Goal: Information Seeking & Learning: Learn about a topic

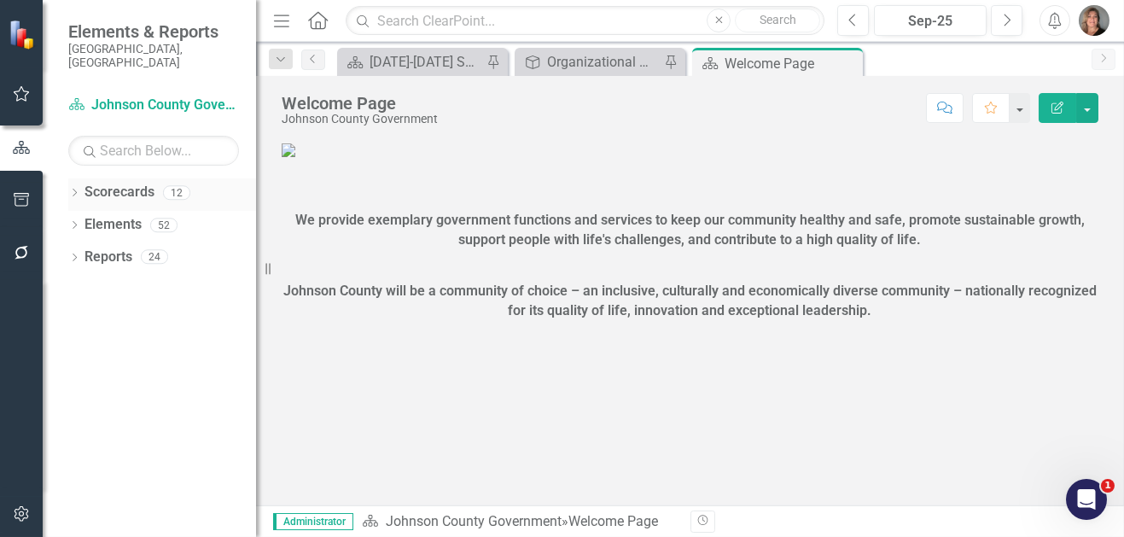
click at [76, 178] on div "Dropdown Scorecards 12" at bounding box center [162, 194] width 188 height 32
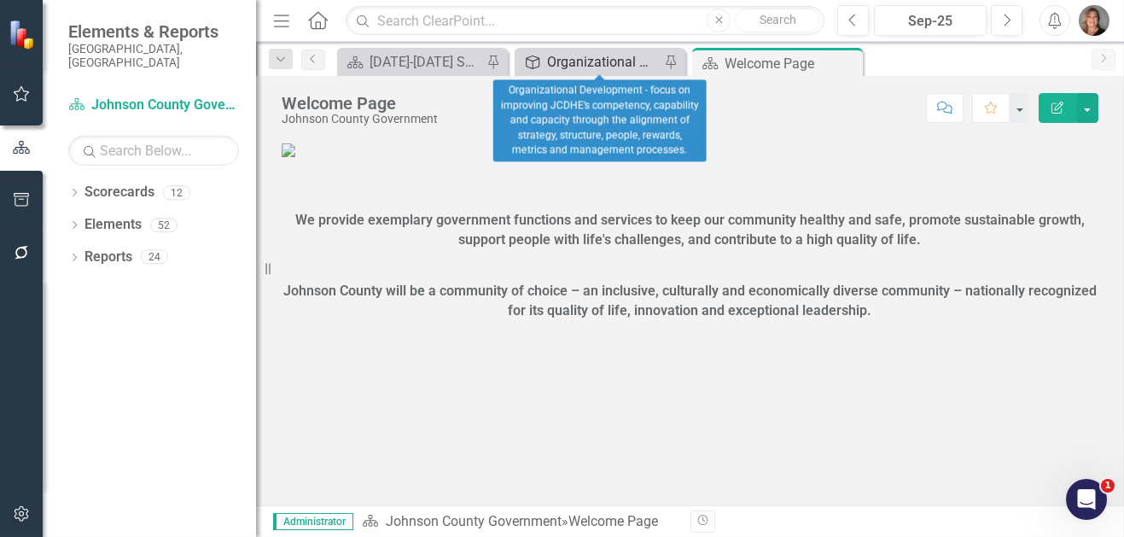
click at [592, 61] on div "Organizational Development - focus on improving JCDHE’s competency, capability …" at bounding box center [603, 61] width 113 height 21
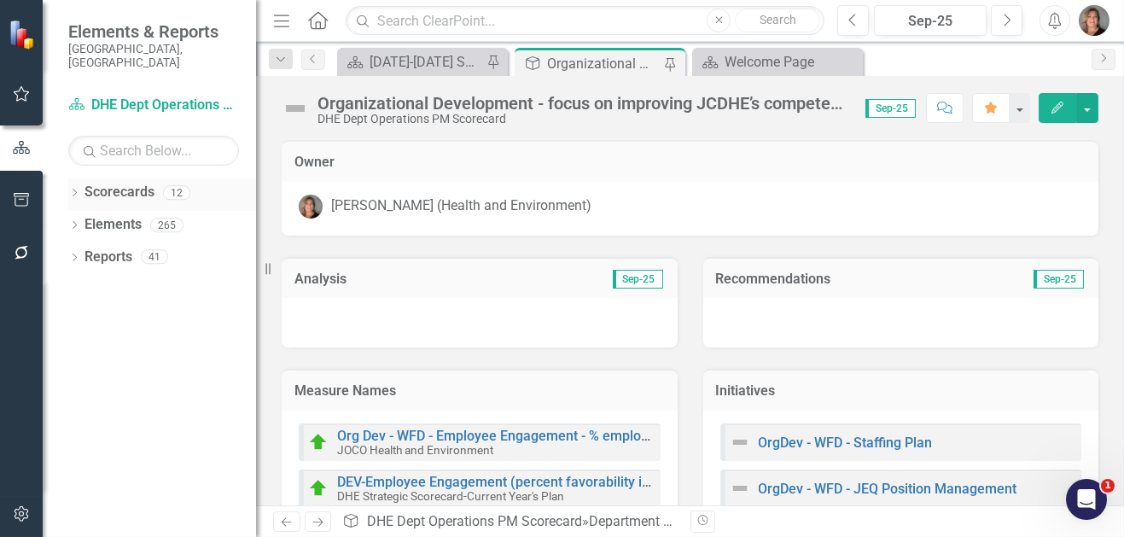
click at [73, 188] on div "Dropdown" at bounding box center [74, 195] width 12 height 15
click at [84, 219] on icon "Dropdown" at bounding box center [83, 224] width 13 height 10
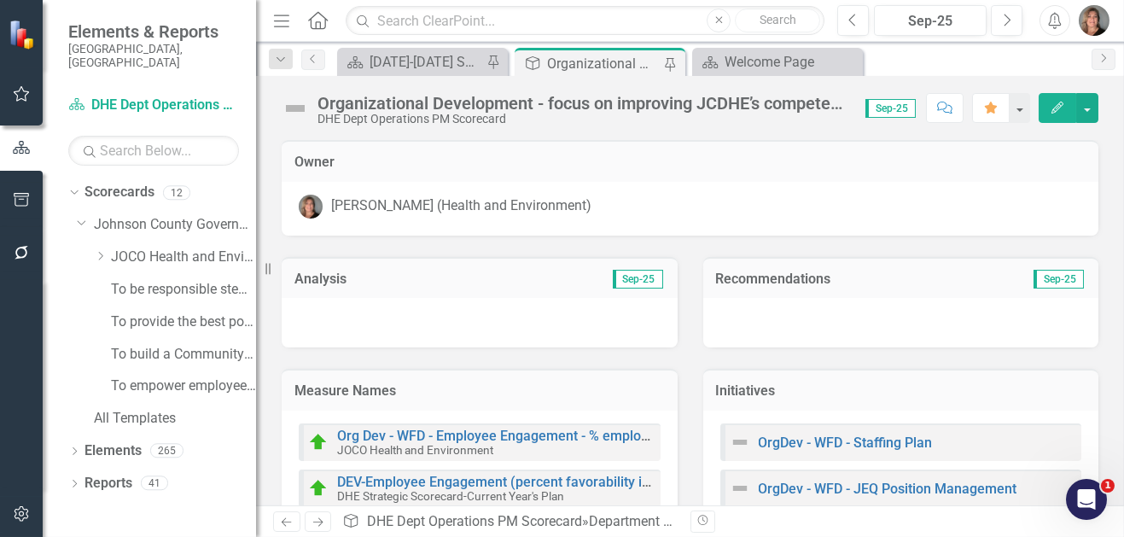
click at [91, 243] on div "Dropdown JOCO Health and Environment" at bounding box center [166, 259] width 179 height 32
click at [100, 251] on icon "Dropdown" at bounding box center [100, 256] width 13 height 10
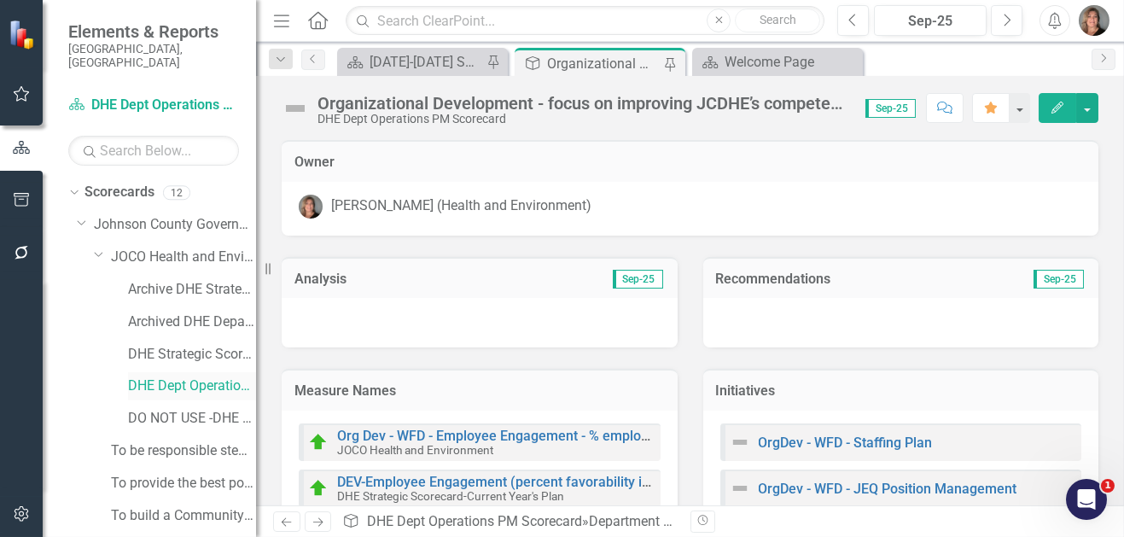
click at [186, 377] on link "DHE Dept Operations PM Scorecard" at bounding box center [192, 387] width 128 height 20
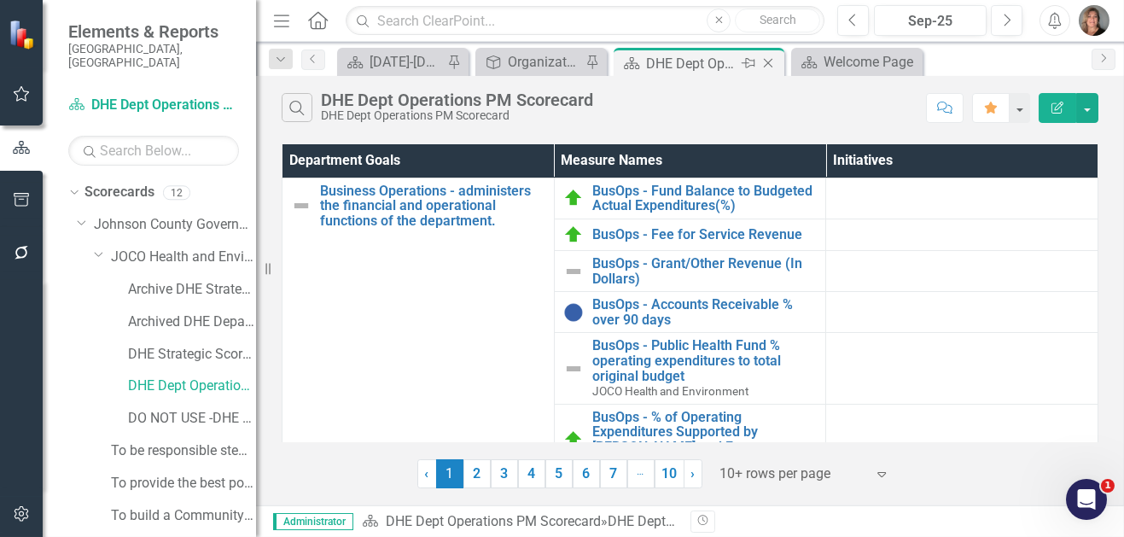
click at [752, 64] on icon "Pin" at bounding box center [749, 63] width 14 height 17
click at [511, 464] on link "3" at bounding box center [504, 473] width 27 height 29
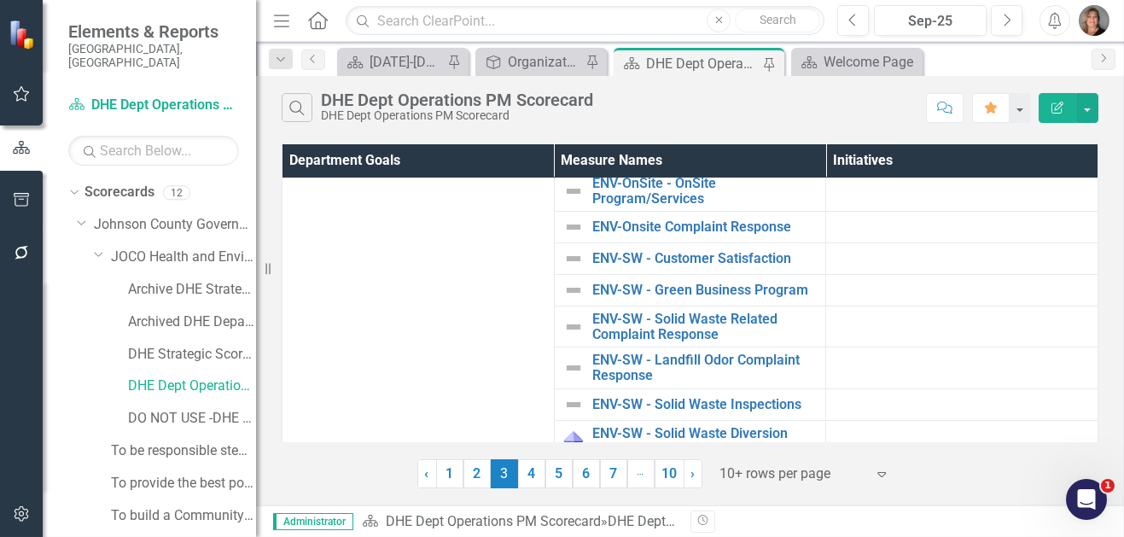
scroll to position [517, 0]
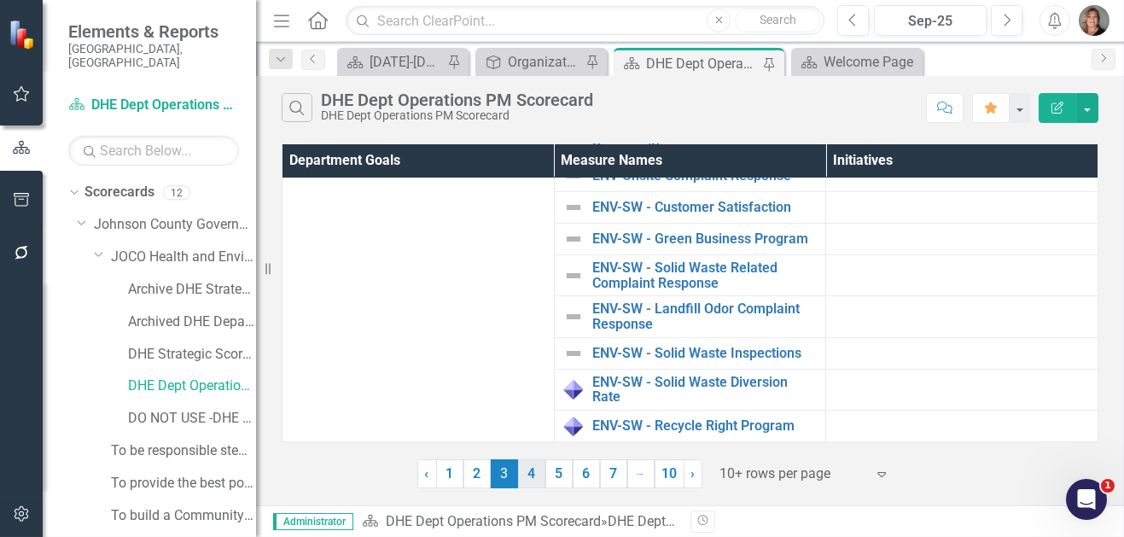
click at [535, 476] on link "4" at bounding box center [531, 473] width 27 height 29
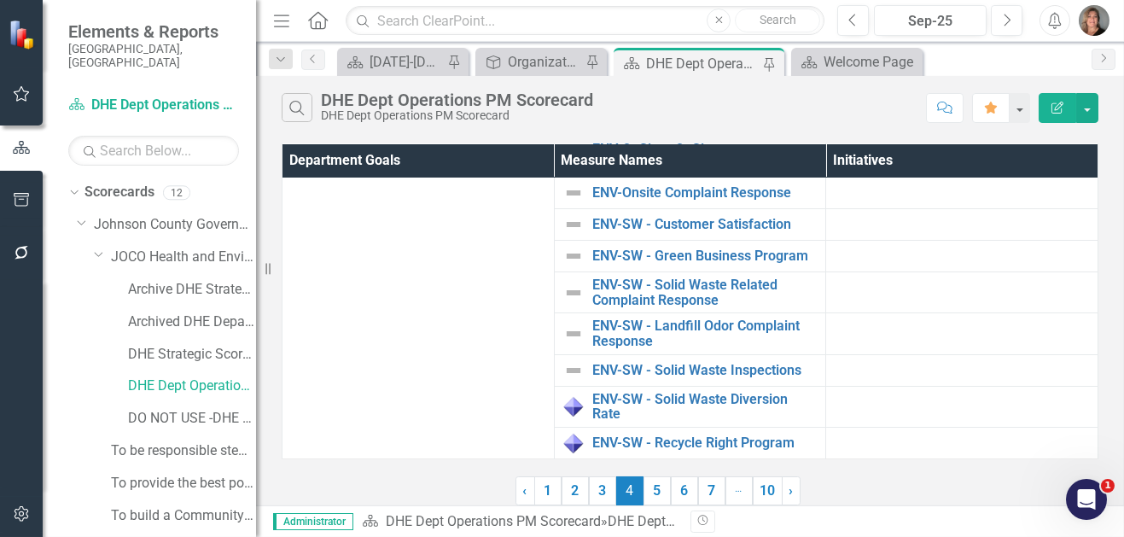
scroll to position [0, 0]
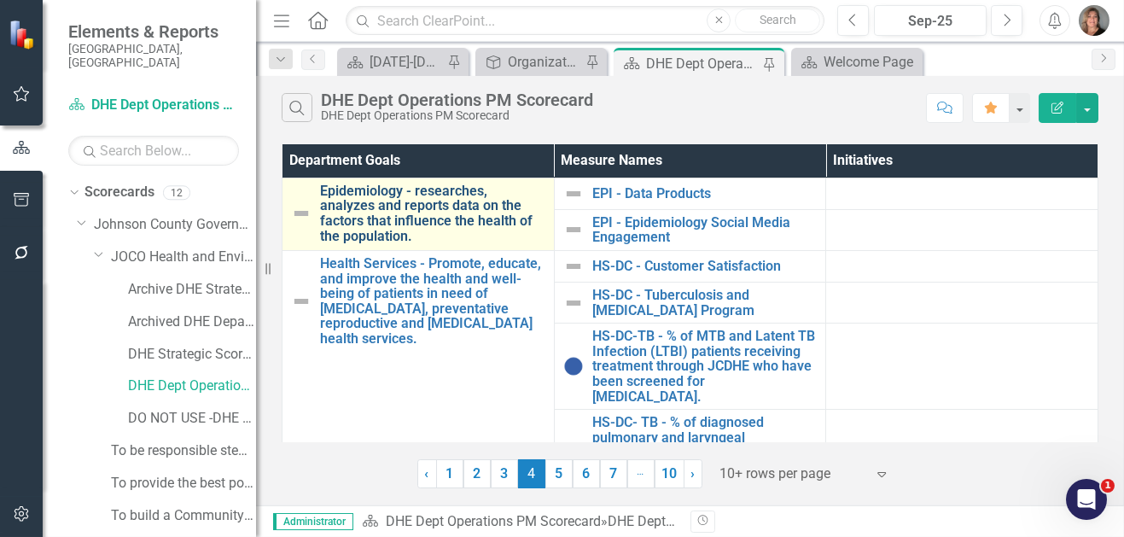
click at [422, 198] on link "Epidemiology - researches, analyzes and reports data on the factors that influe…" at bounding box center [432, 214] width 225 height 60
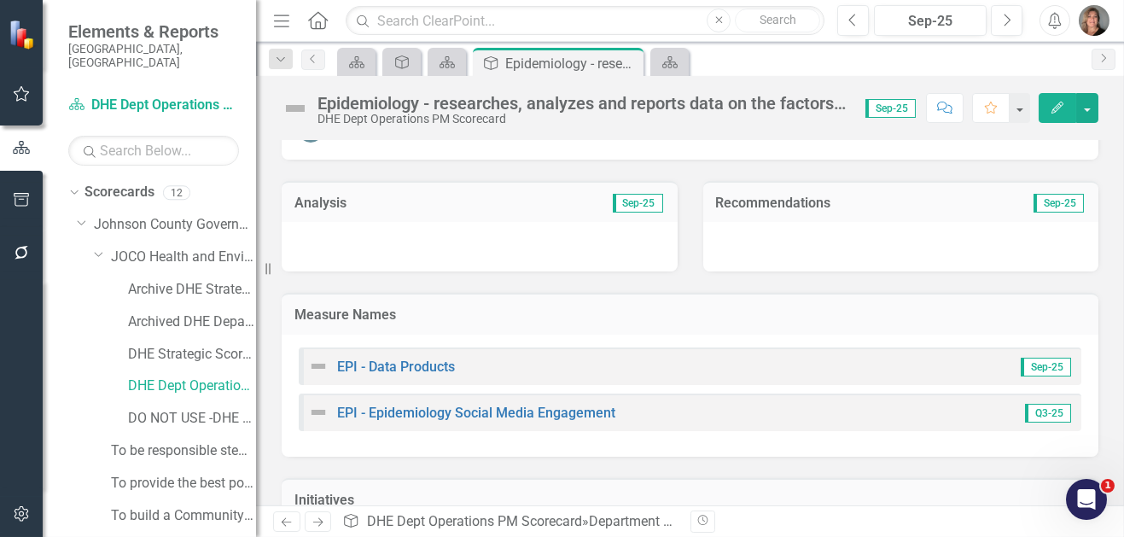
scroll to position [89, 0]
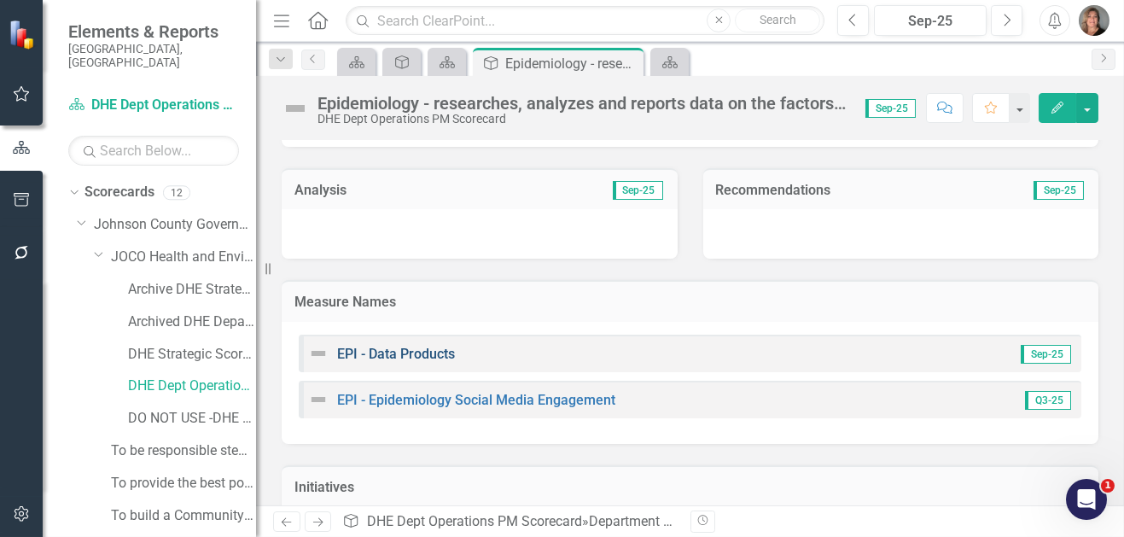
click at [436, 357] on link "EPI - Data Products" at bounding box center [396, 354] width 118 height 16
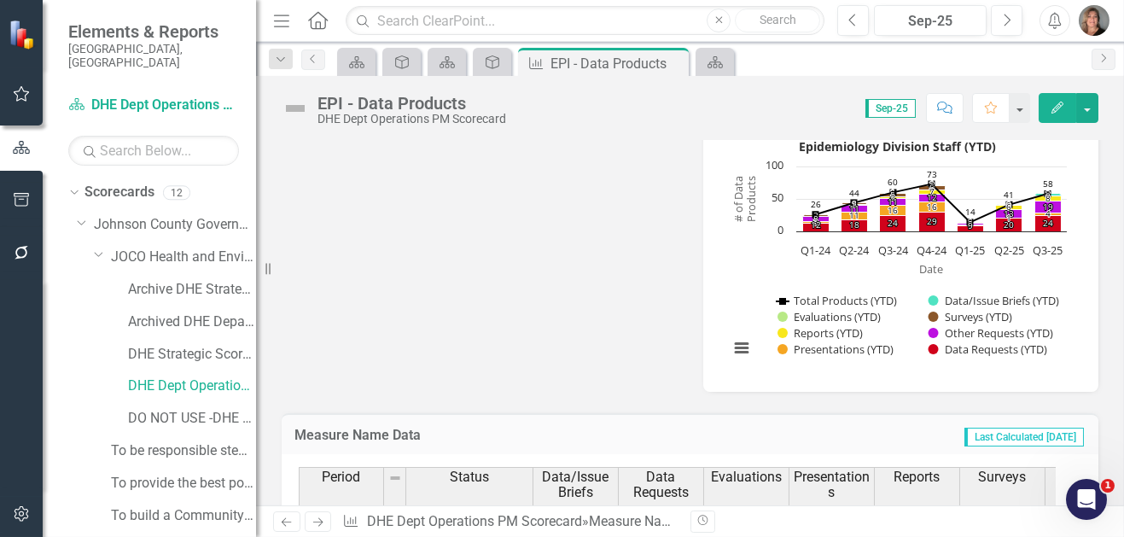
scroll to position [574, 0]
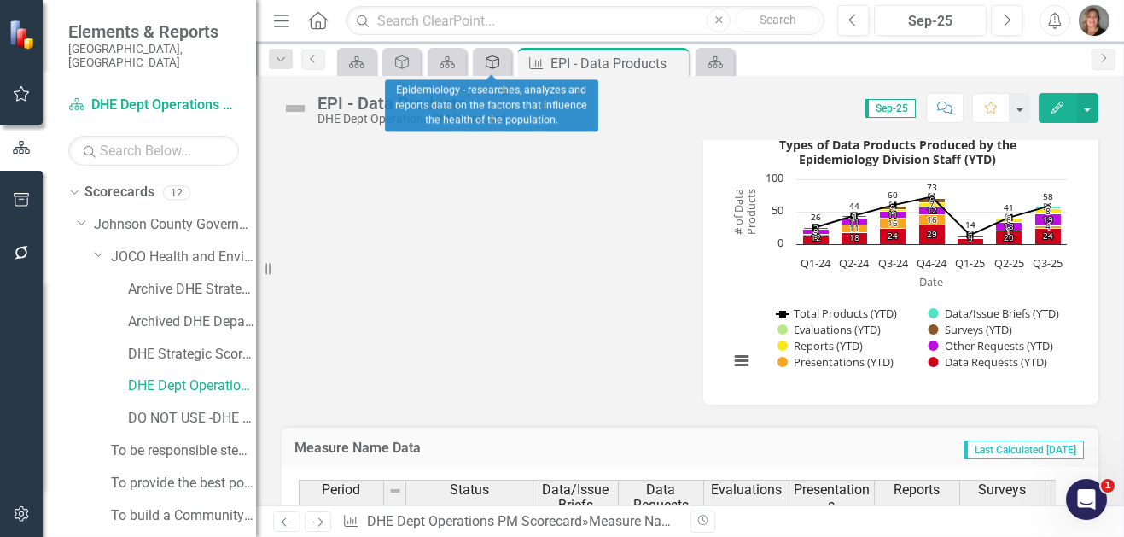
click at [493, 61] on icon at bounding box center [493, 62] width 14 height 14
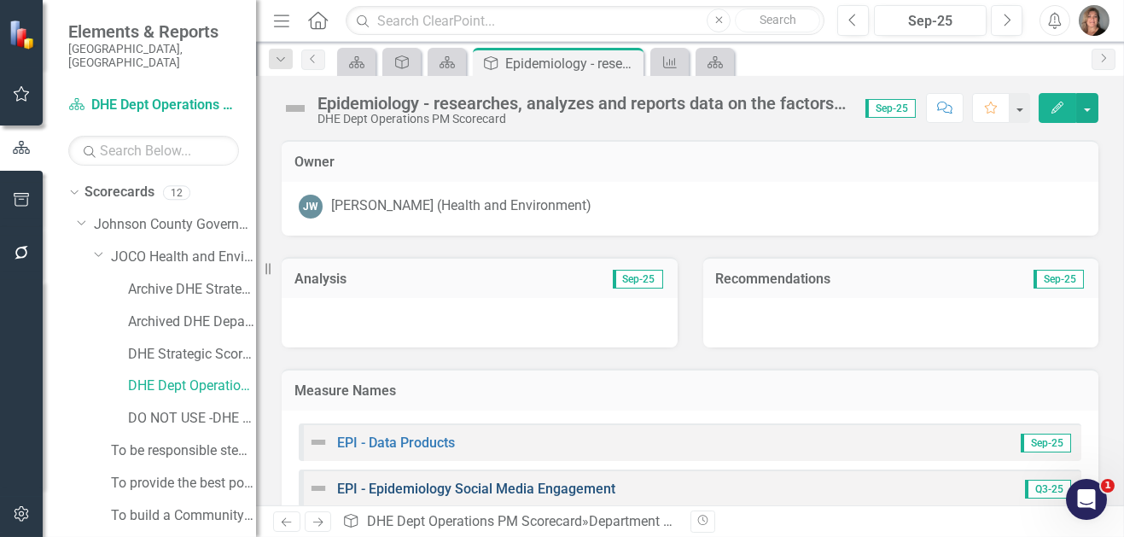
click at [453, 488] on link "EPI - Epidemiology Social Media Engagement" at bounding box center [476, 489] width 278 height 16
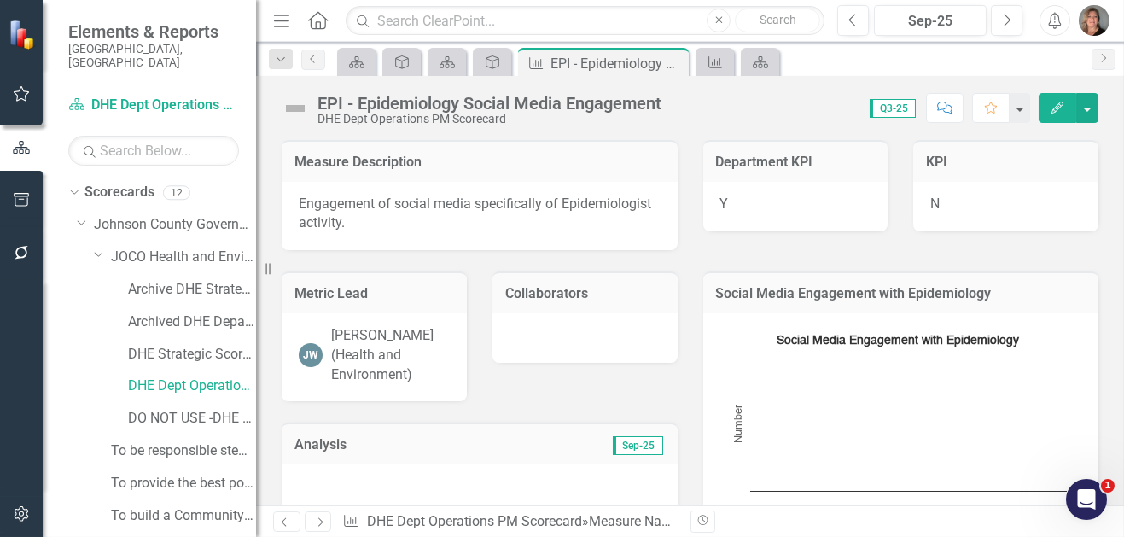
drag, startPoint x: 1109, startPoint y: 166, endPoint x: 1107, endPoint y: 194, distance: 27.4
click at [202, 345] on link "DHE Strategic Scorecard-Current Year's Plan" at bounding box center [192, 355] width 128 height 20
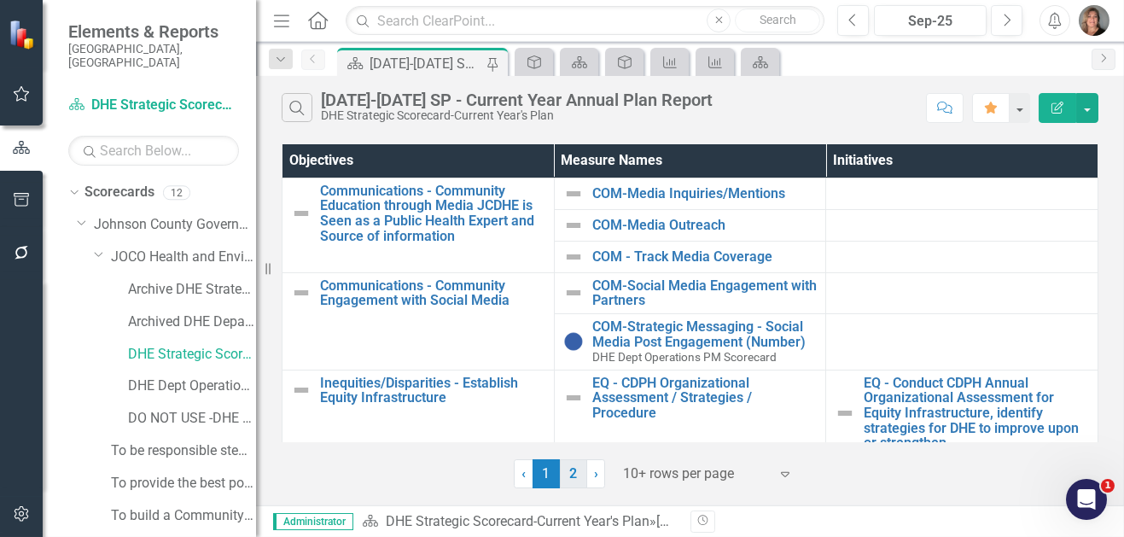
click at [570, 476] on link "2" at bounding box center [573, 473] width 27 height 29
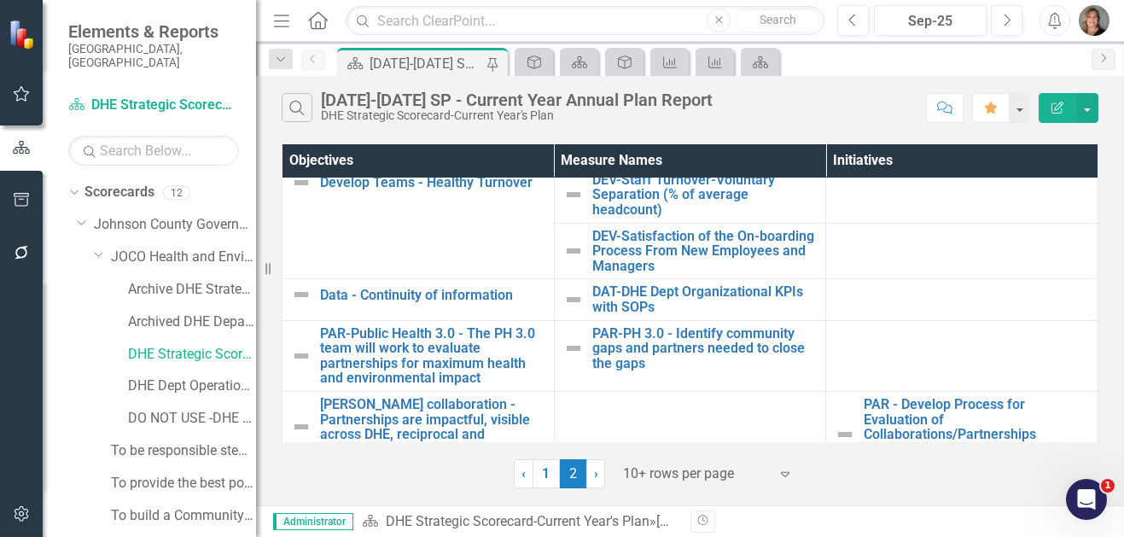
scroll to position [143, 0]
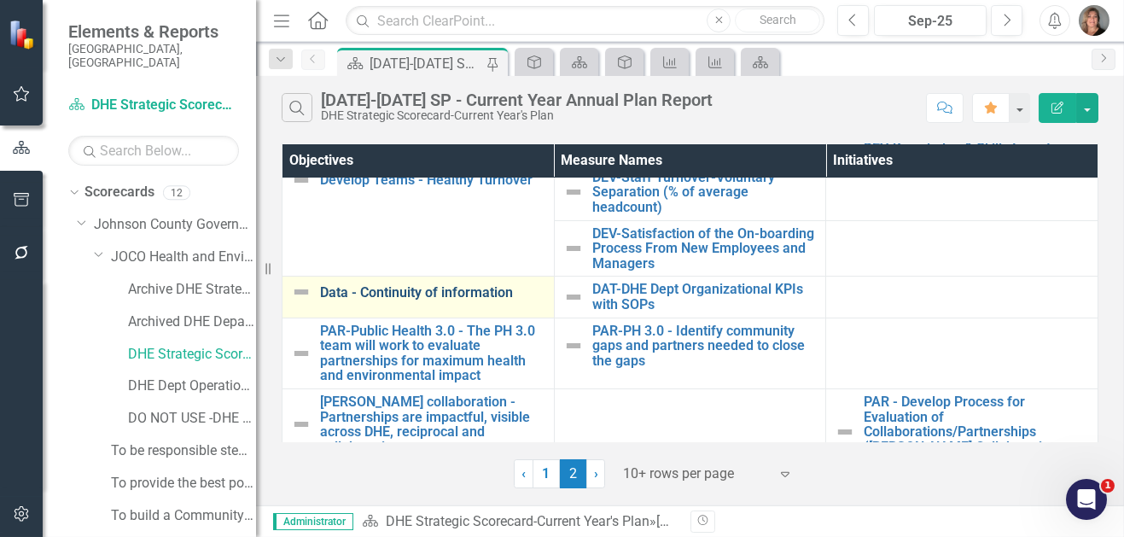
click at [455, 288] on link "Data - Continuity of information" at bounding box center [432, 292] width 225 height 15
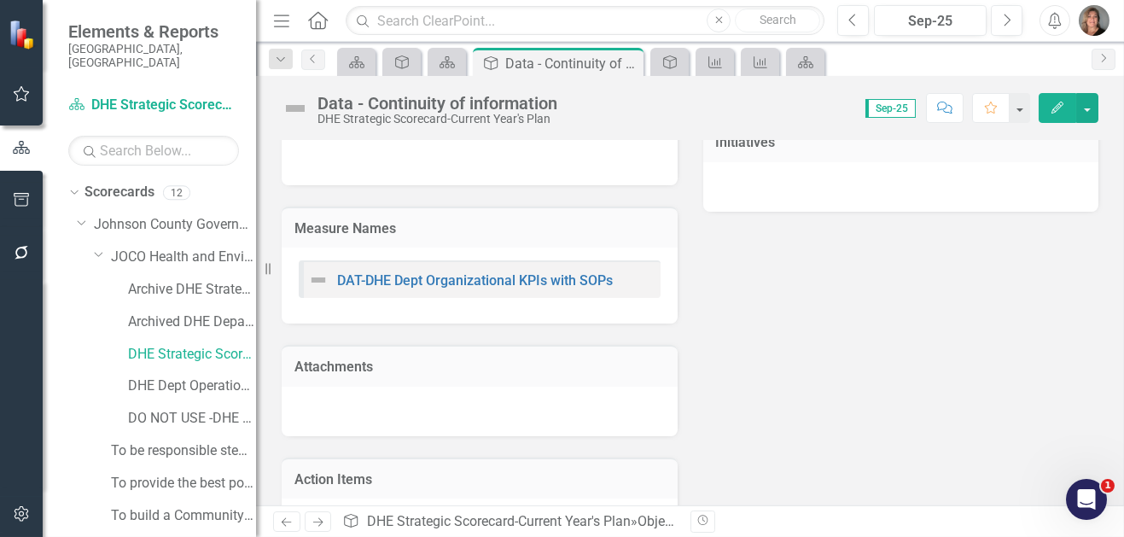
scroll to position [526, 0]
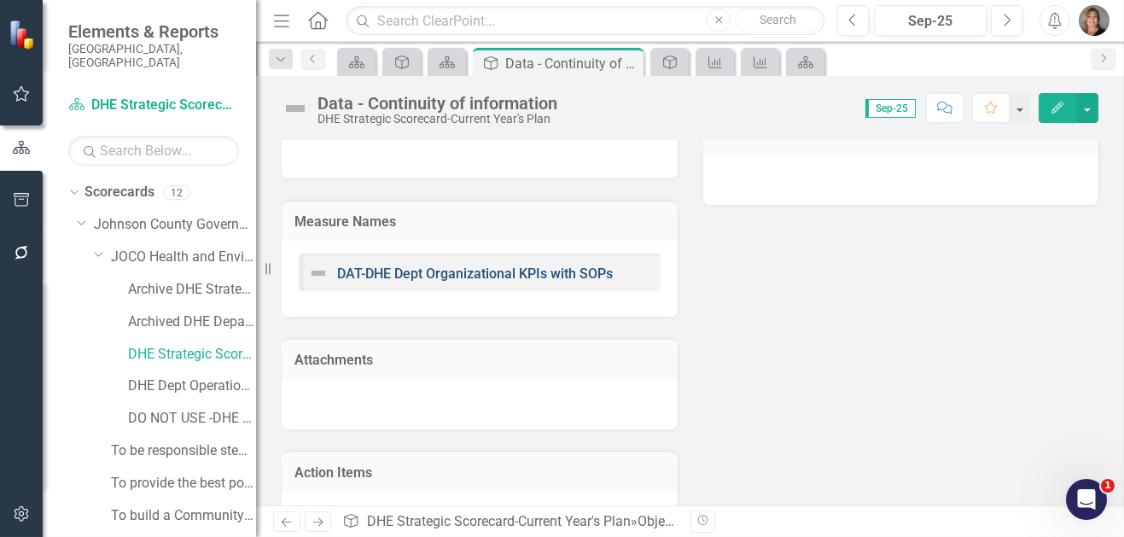
click at [547, 268] on link "DAT-DHE Dept Organizational KPIs with SOPs" at bounding box center [475, 274] width 276 height 16
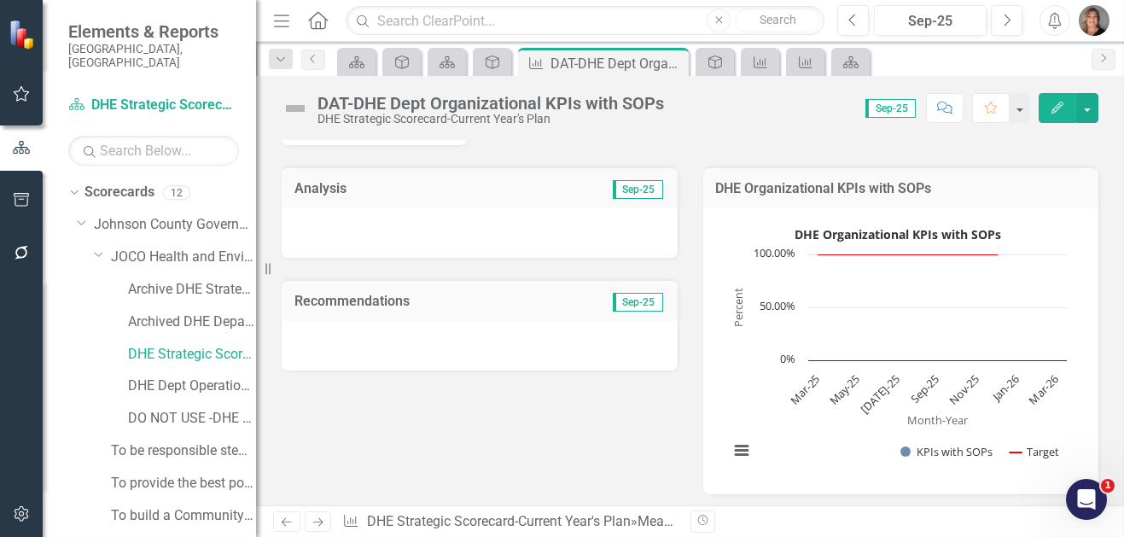
scroll to position [200, 0]
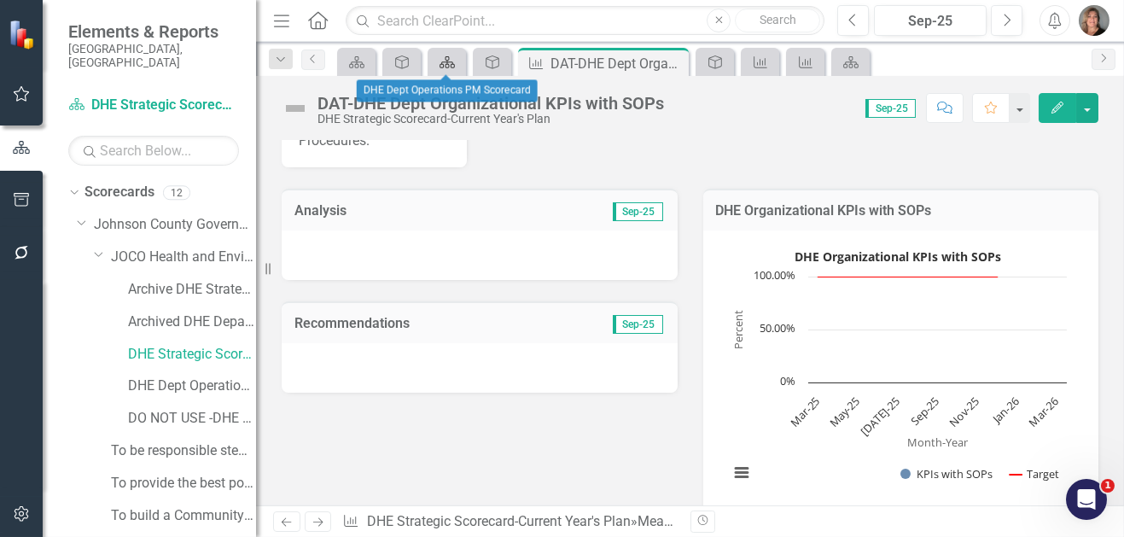
click at [440, 62] on icon "Scorecard" at bounding box center [447, 62] width 17 height 14
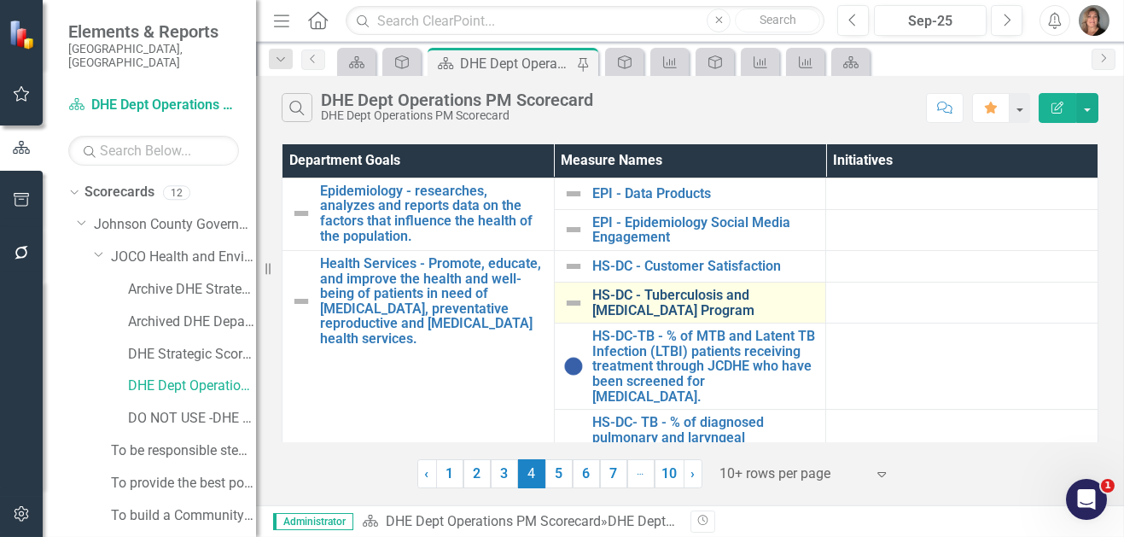
click at [683, 301] on link "HS-DC - Tuberculosis and [MEDICAL_DATA] Program" at bounding box center [705, 303] width 225 height 30
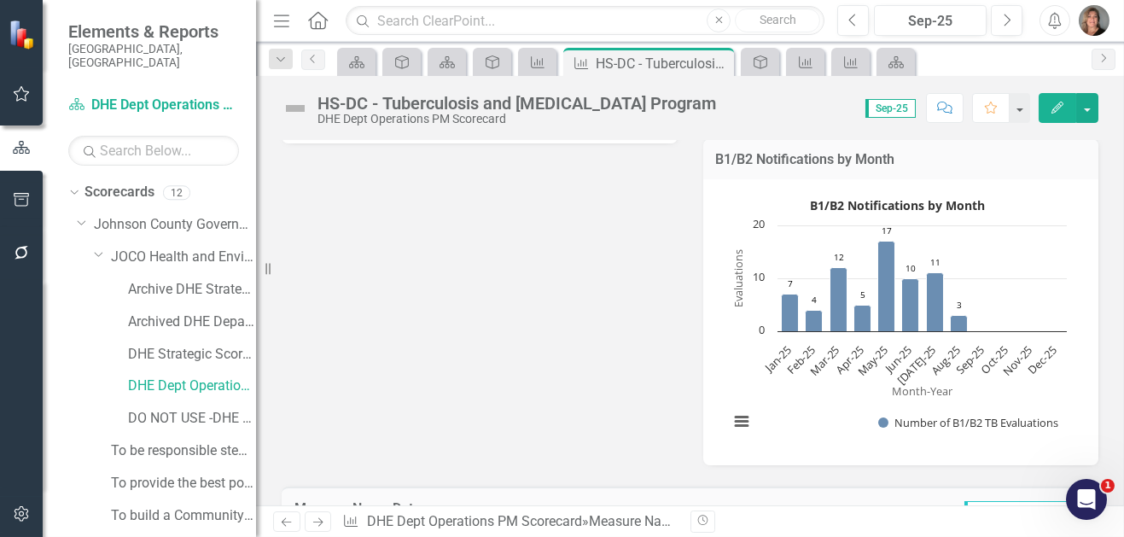
scroll to position [1181, 0]
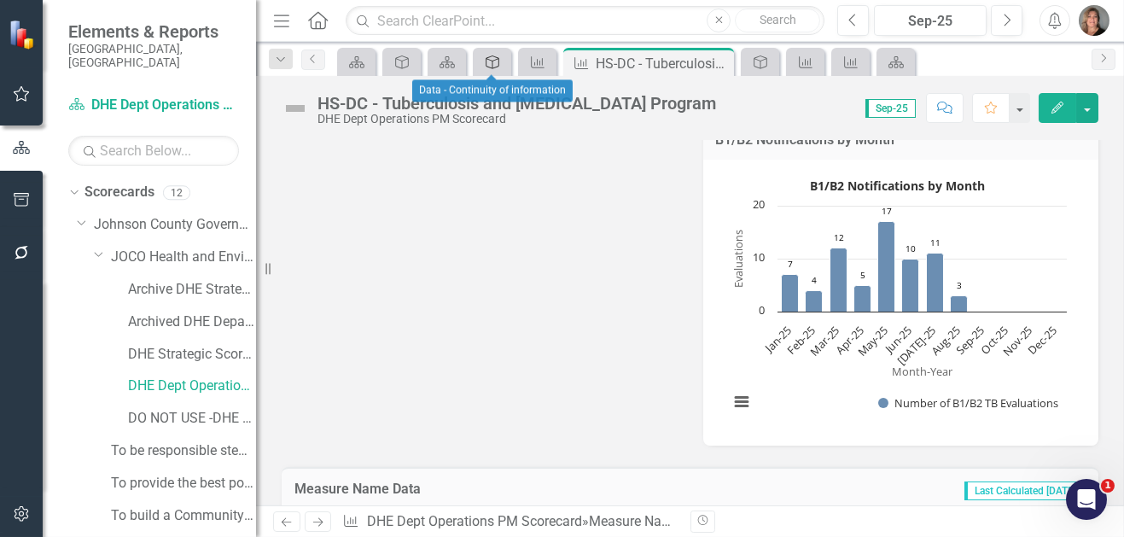
click at [493, 64] on icon at bounding box center [493, 62] width 14 height 14
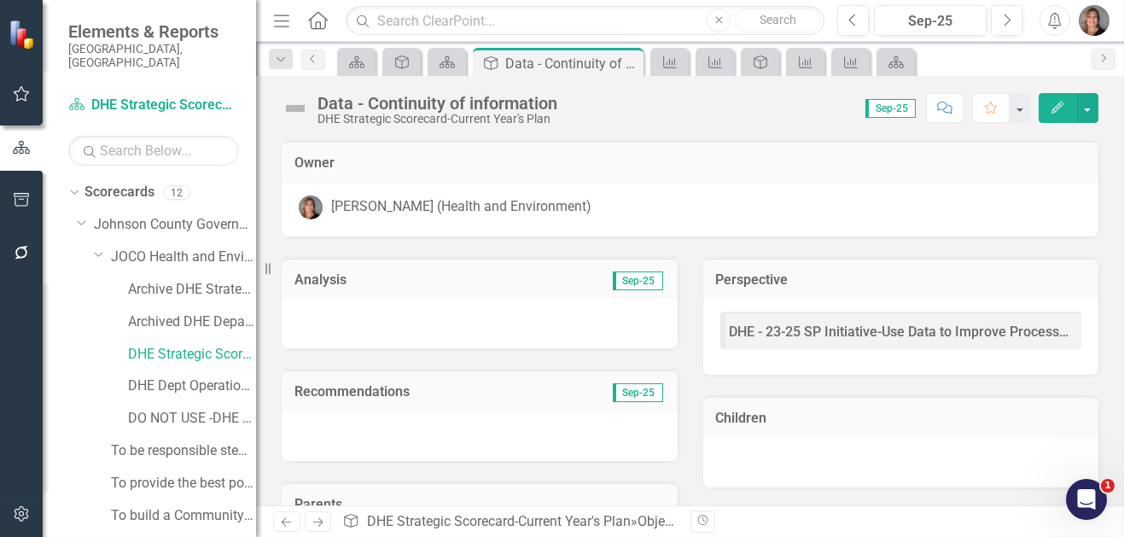
scroll to position [113, 0]
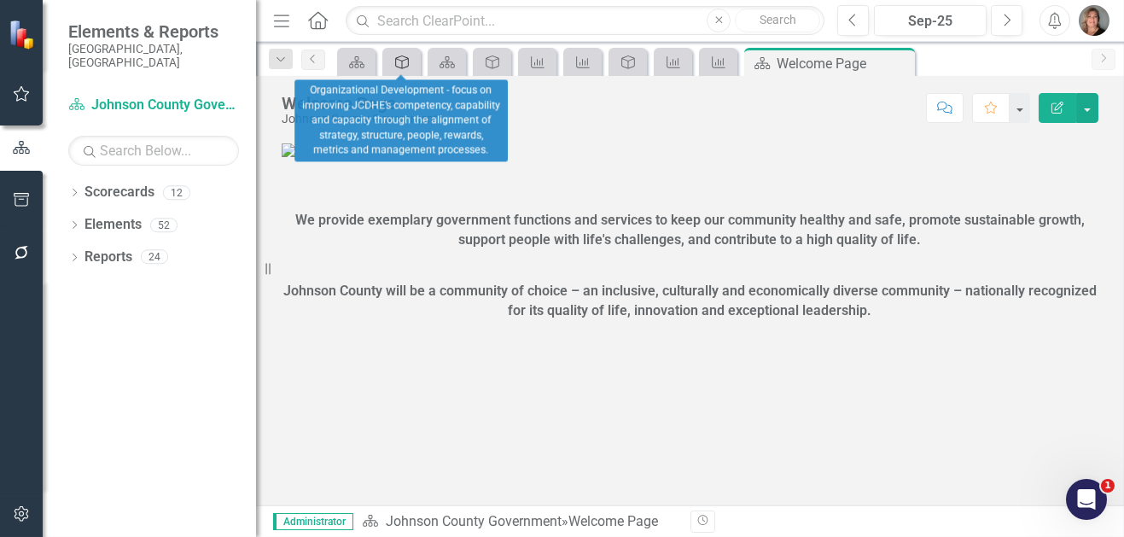
click at [414, 58] on link "BOCC Goal" at bounding box center [402, 61] width 30 height 21
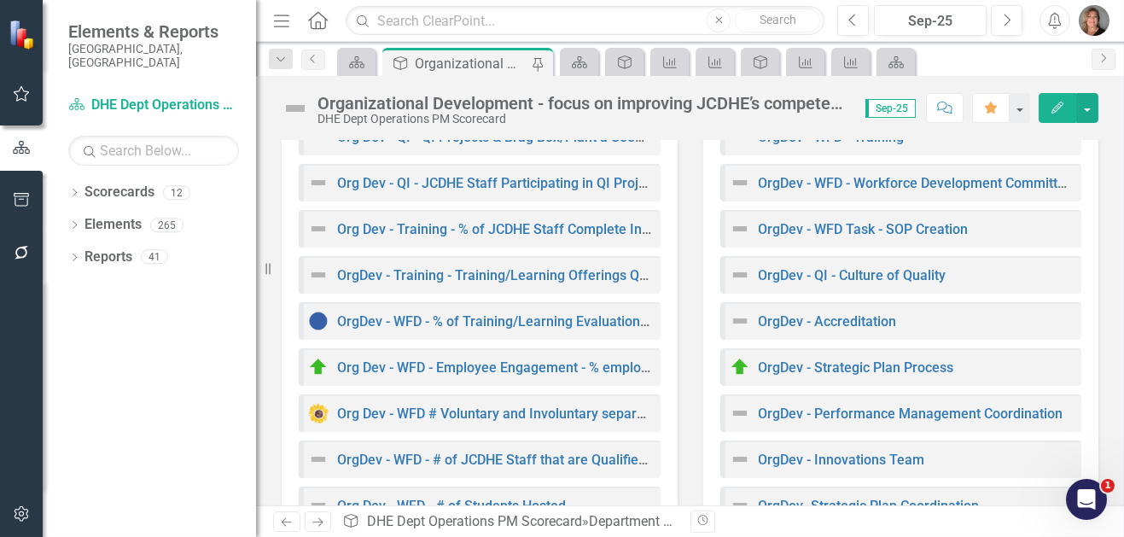
scroll to position [493, 0]
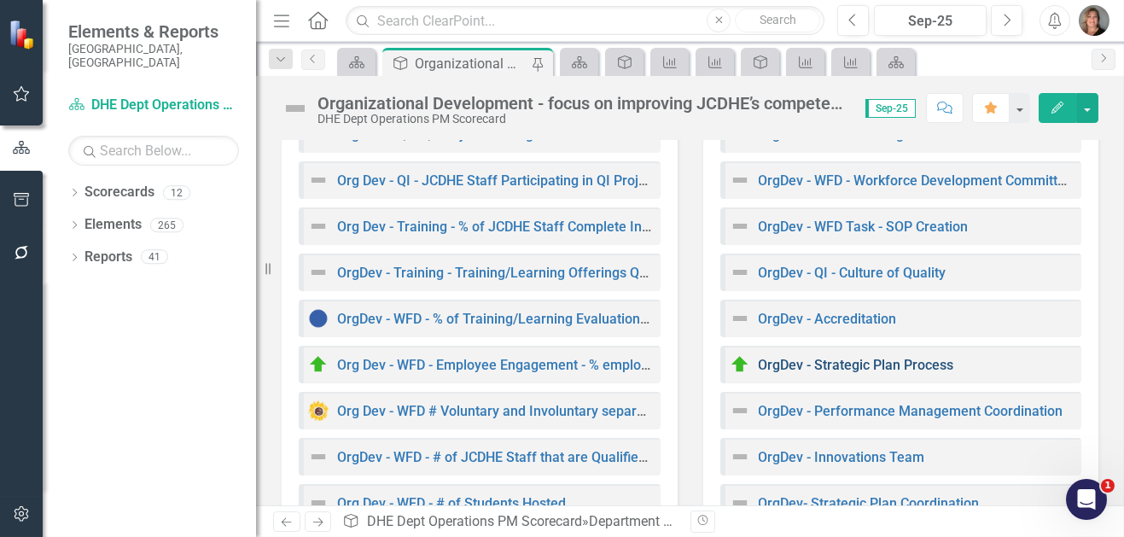
click at [884, 364] on link "OrgDev - Strategic Plan Process" at bounding box center [857, 365] width 196 height 16
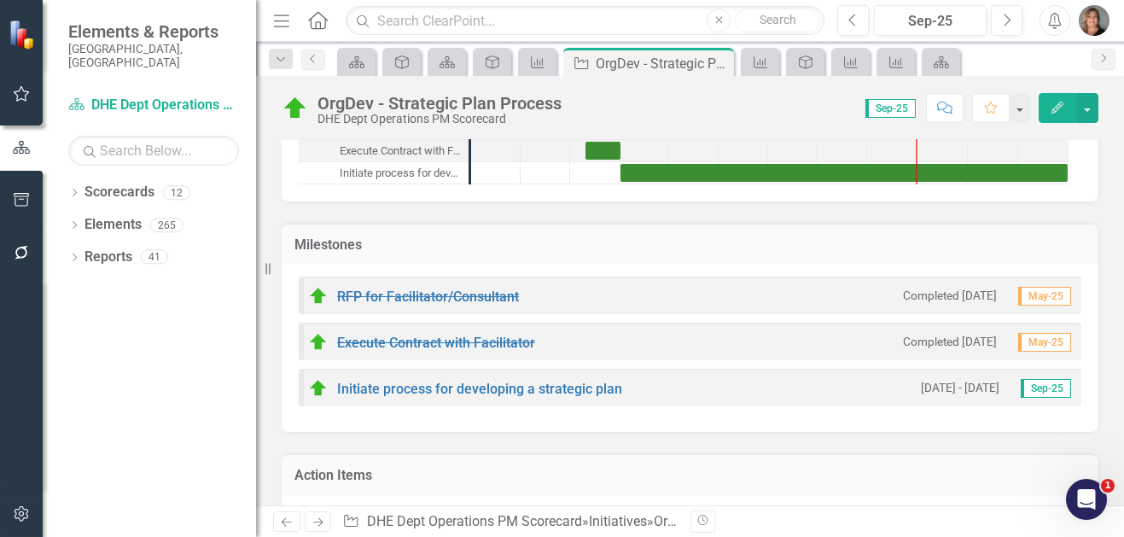
scroll to position [308, 0]
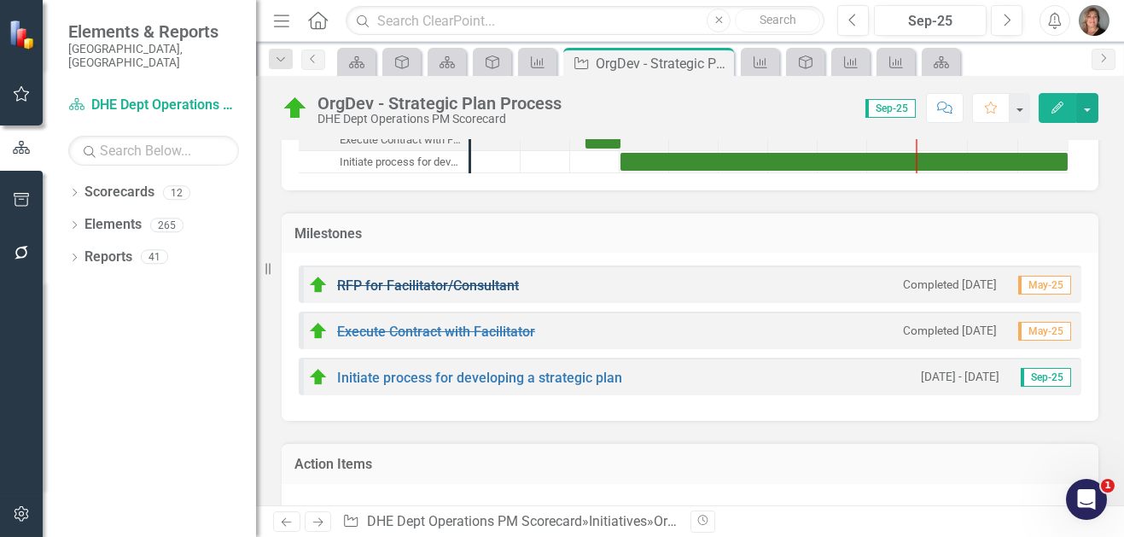
click at [437, 283] on link "RFP for Facilitator/Consultant" at bounding box center [428, 285] width 182 height 16
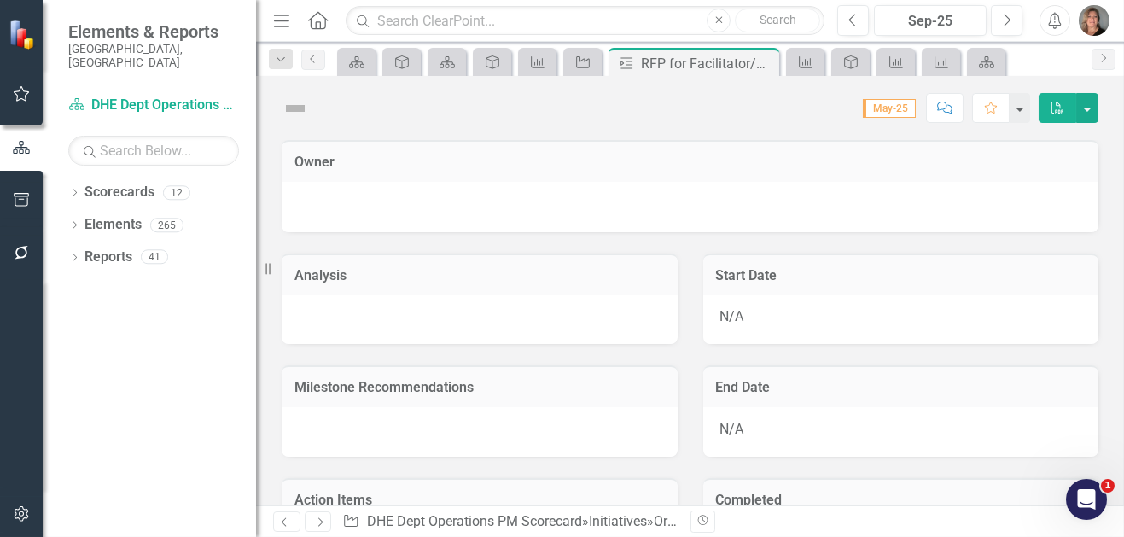
checkbox input "true"
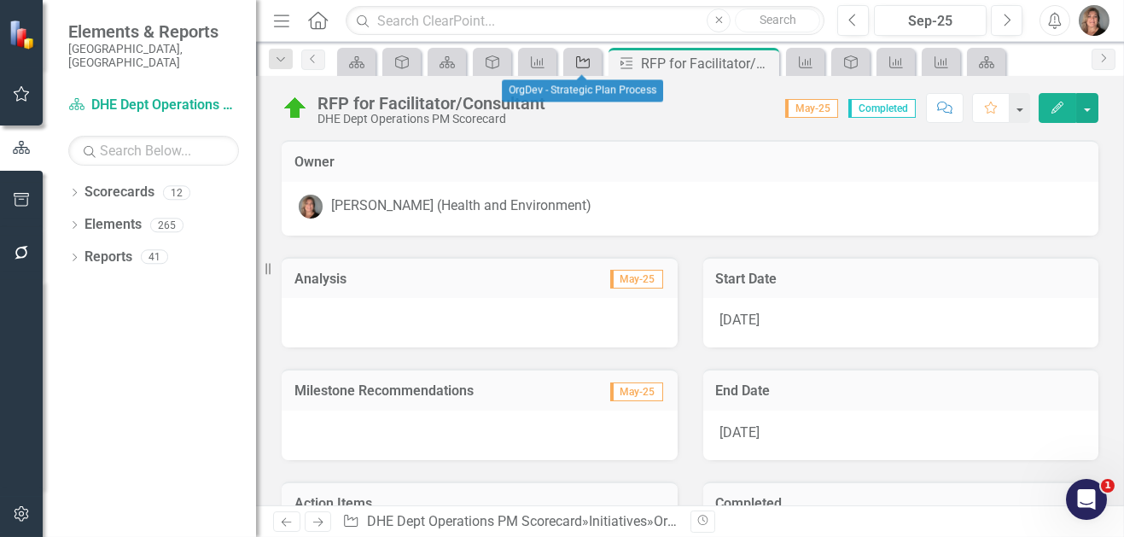
click at [589, 66] on icon at bounding box center [583, 62] width 14 height 12
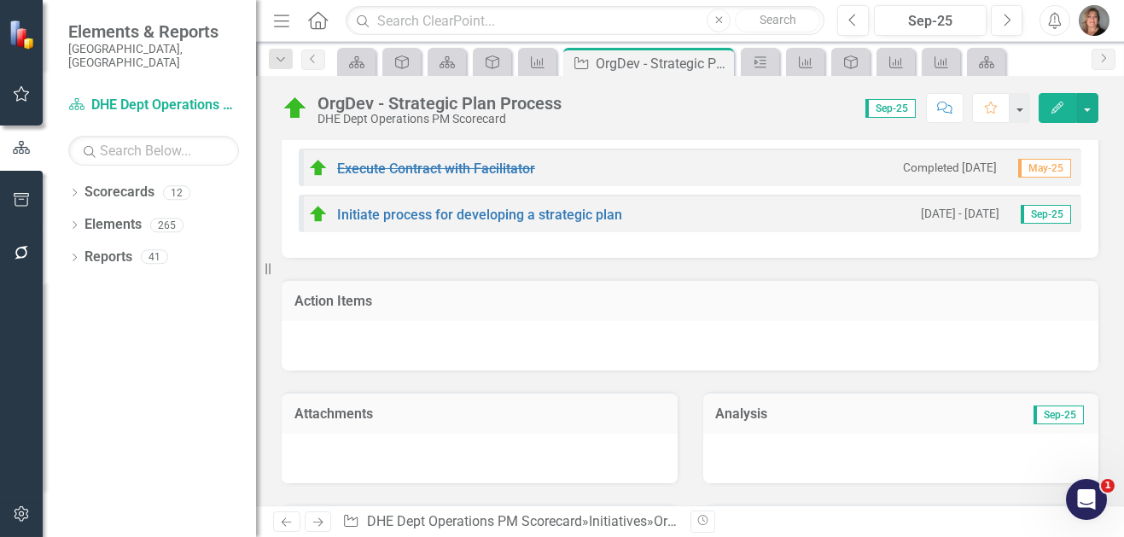
scroll to position [511, 0]
